Goal: Download file/media

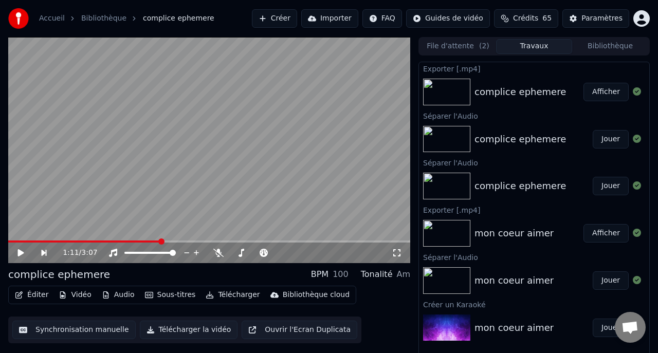
click at [602, 283] on button "Jouer" at bounding box center [611, 280] width 36 height 19
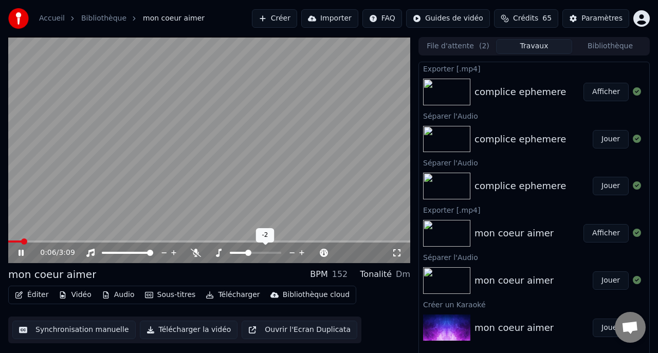
click at [292, 252] on icon at bounding box center [292, 253] width 10 height 10
click at [21, 252] on icon at bounding box center [28, 253] width 24 height 8
click at [615, 234] on button "Afficher" at bounding box center [605, 233] width 45 height 19
click at [607, 233] on button "Afficher" at bounding box center [605, 233] width 45 height 19
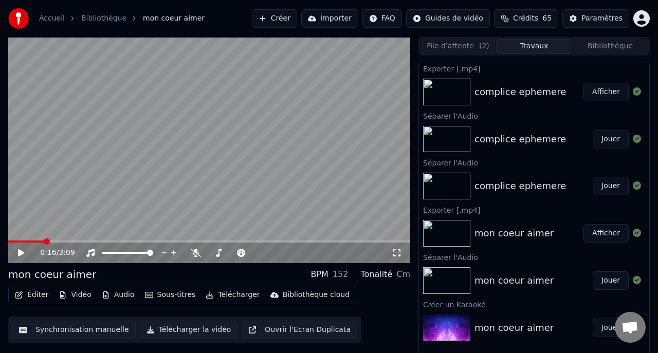
click at [601, 232] on button "Afficher" at bounding box center [605, 233] width 45 height 19
click at [596, 94] on button "Afficher" at bounding box center [605, 92] width 45 height 19
click at [233, 294] on button "Télécharger" at bounding box center [232, 295] width 62 height 14
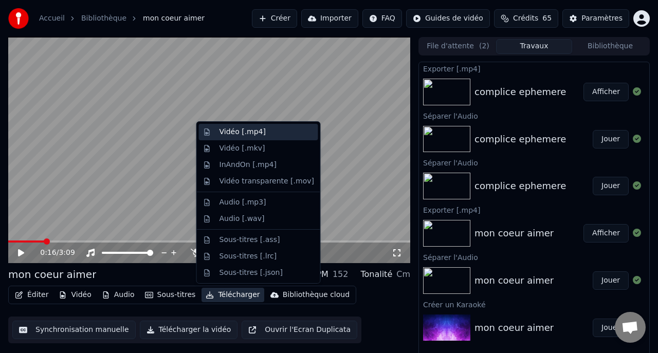
click at [251, 133] on div "Vidéo [.mp4]" at bounding box center [242, 132] width 46 height 10
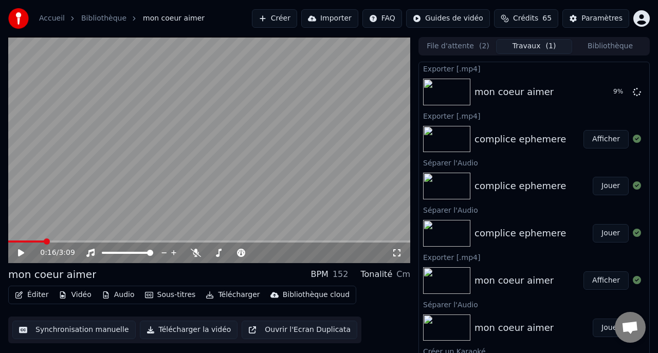
click at [22, 254] on icon at bounding box center [21, 252] width 6 height 7
click at [21, 251] on icon at bounding box center [28, 253] width 24 height 8
click at [598, 91] on button "Afficher" at bounding box center [605, 92] width 45 height 19
